Goal: Submit feedback/report problem

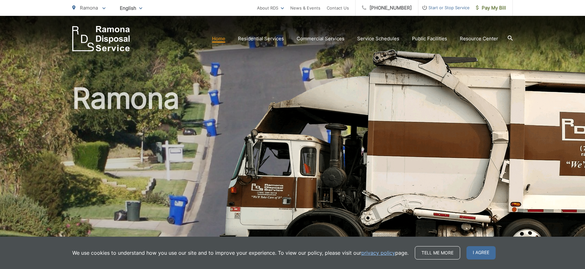
click at [221, 39] on link "Home" at bounding box center [218, 39] width 13 height 8
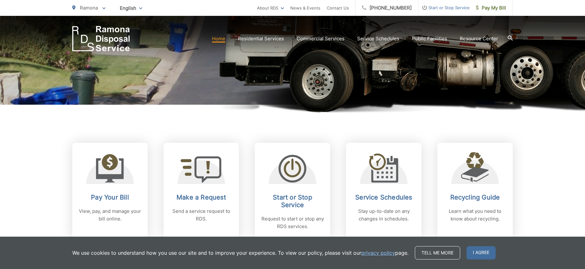
scroll to position [174, 0]
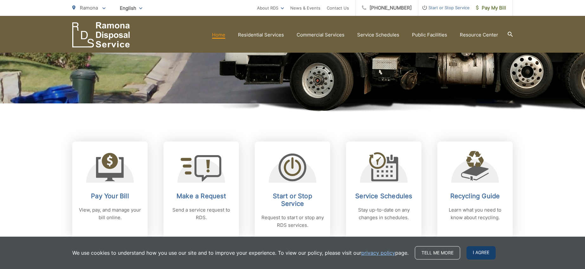
click at [481, 255] on span "I agree" at bounding box center [480, 252] width 29 height 13
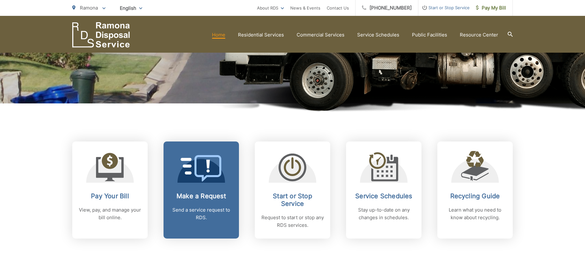
click at [188, 175] on icon at bounding box center [201, 168] width 41 height 26
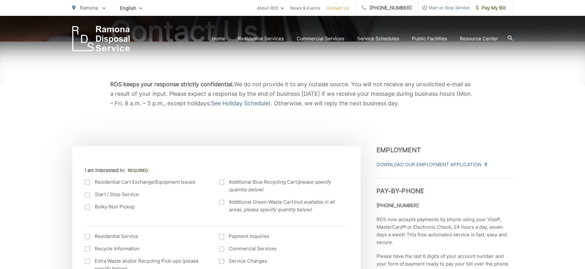
scroll to position [93, 0]
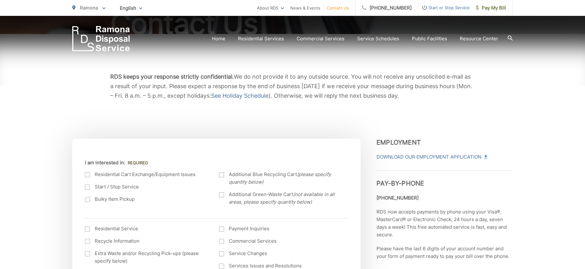
click at [90, 175] on div at bounding box center [87, 174] width 5 height 5
click at [0, 0] on input "I am interested in:" at bounding box center [0, 0] width 0 height 0
click at [88, 175] on div at bounding box center [87, 174] width 5 height 5
click at [0, 0] on input "I am interested in:" at bounding box center [0, 0] width 0 height 0
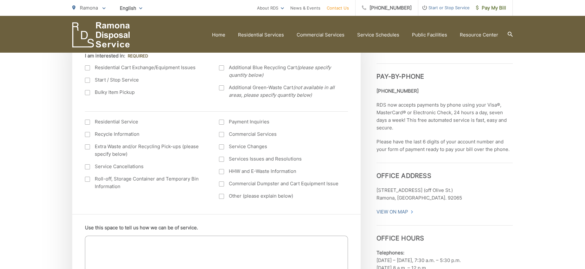
scroll to position [198, 0]
click at [222, 199] on div at bounding box center [221, 197] width 5 height 5
click at [0, 0] on input "Other (please explain below)" at bounding box center [0, 0] width 0 height 0
click at [86, 147] on div at bounding box center [87, 147] width 5 height 5
click at [0, 0] on input "Extra Waste and/or Recycling Pick-ups (please specify below)" at bounding box center [0, 0] width 0 height 0
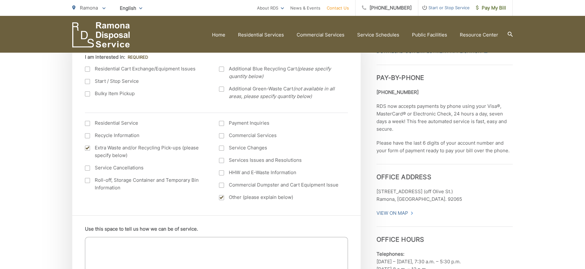
click at [219, 196] on div at bounding box center [221, 197] width 5 height 5
click at [0, 0] on input "Other (please explain below)" at bounding box center [0, 0] width 0 height 0
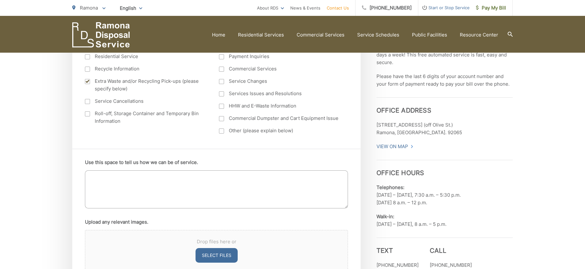
scroll to position [309, 0]
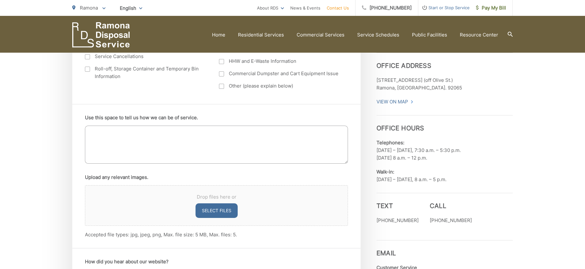
click at [140, 151] on textarea "Use this space to tell us how we can be of service." at bounding box center [216, 144] width 263 height 38
type textarea "P"
type textarea "I"
type textarea "Please pick up"
